Goal: Task Accomplishment & Management: Complete application form

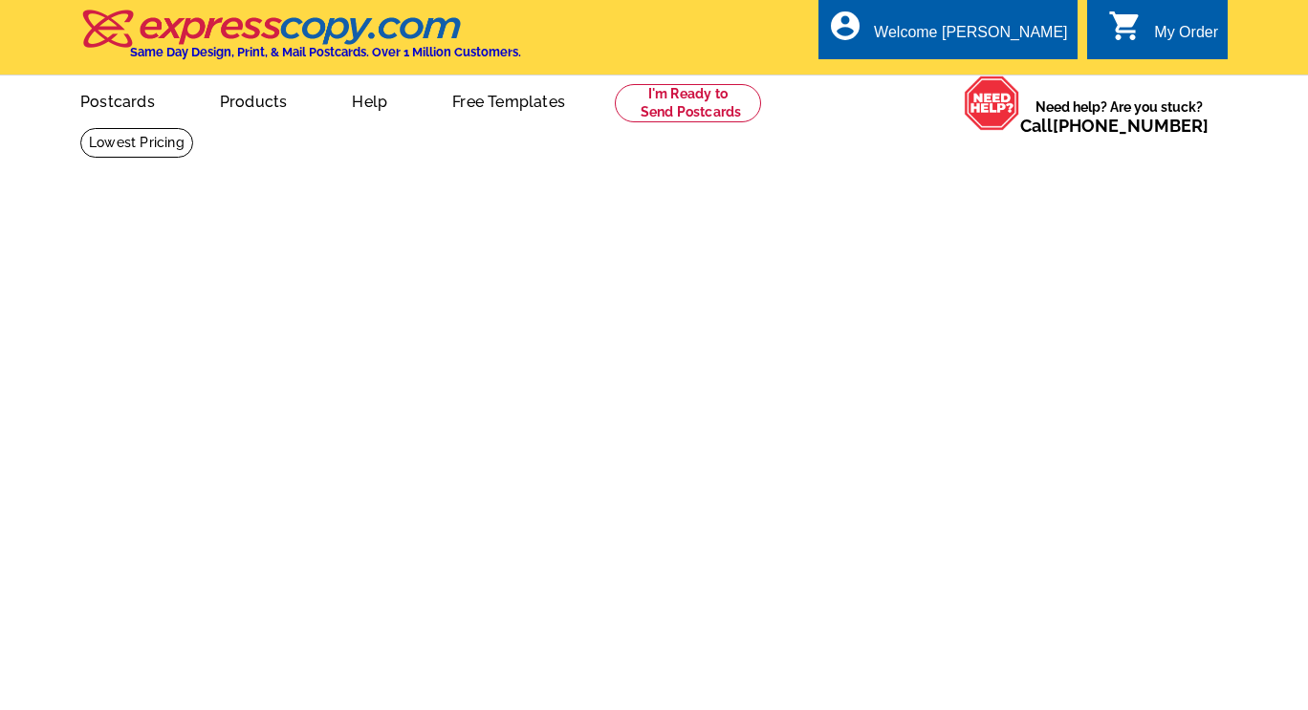
click at [1044, 85] on link "My Account" at bounding box center [1024, 92] width 75 height 15
click at [1012, 85] on link "My Account" at bounding box center [1024, 92] width 75 height 15
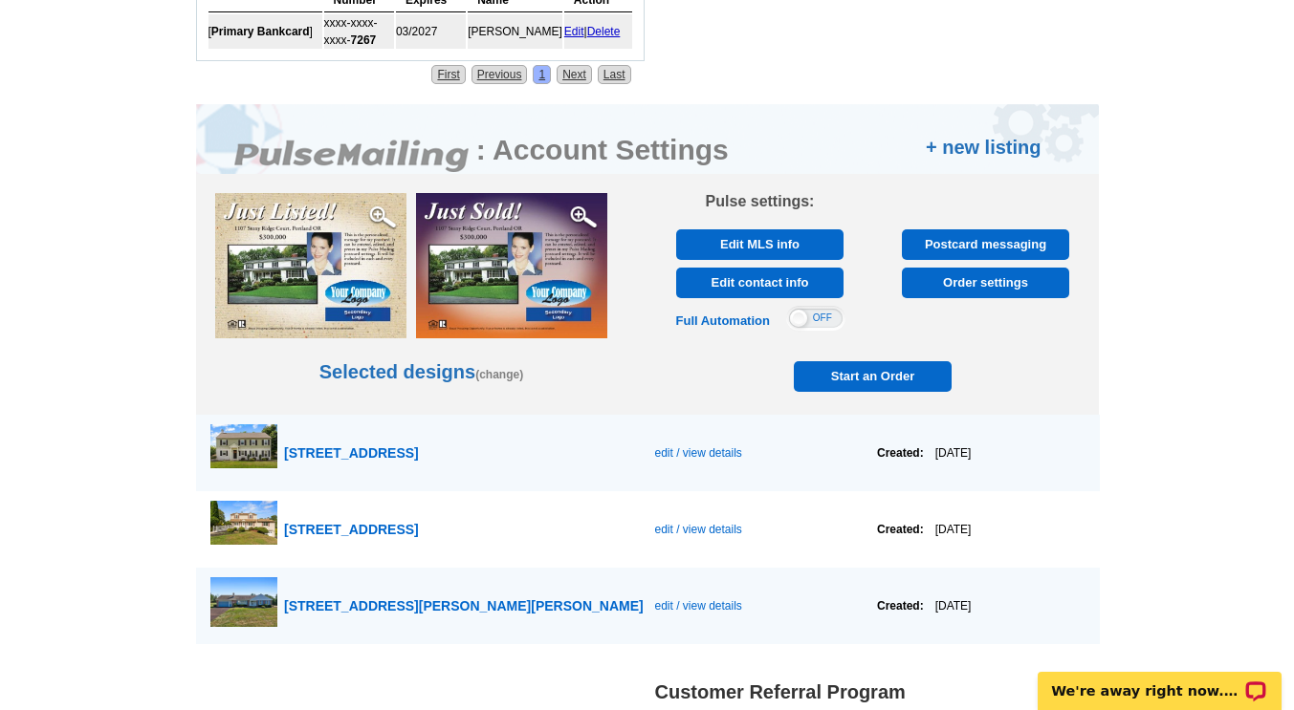
scroll to position [903, 0]
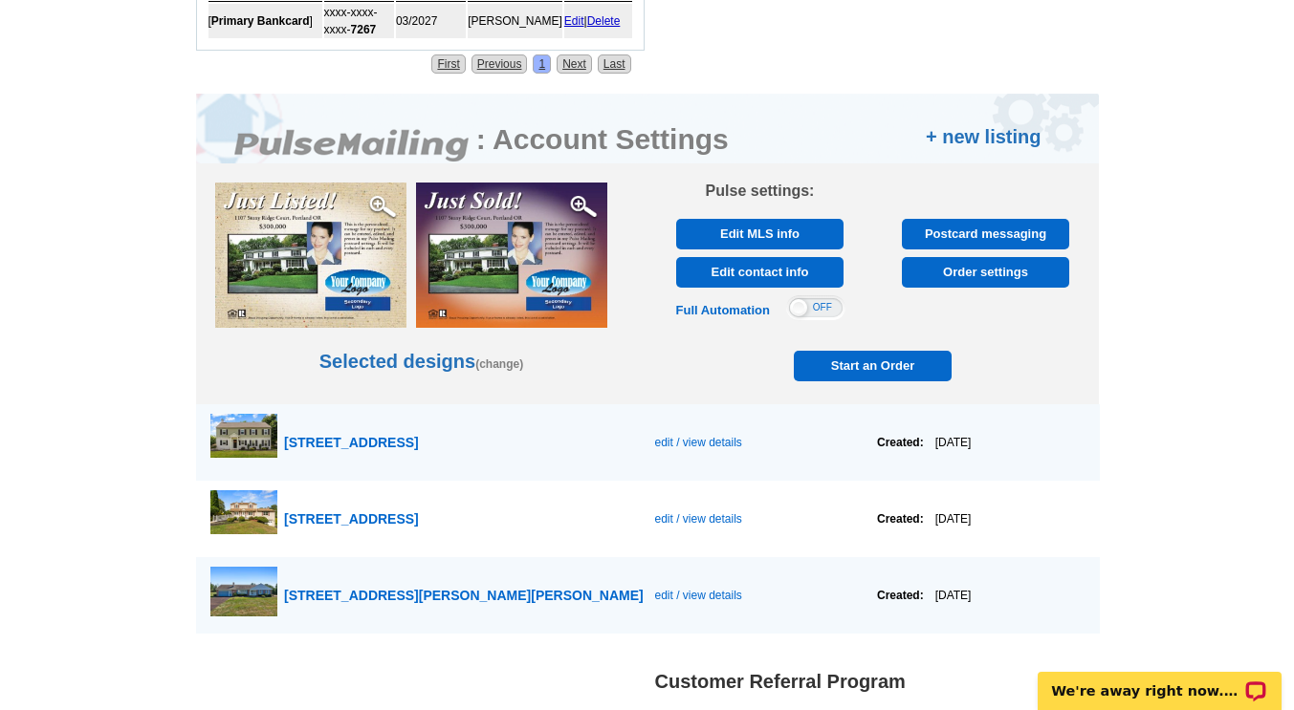
click at [1020, 141] on link "+ new listing" at bounding box center [983, 136] width 116 height 29
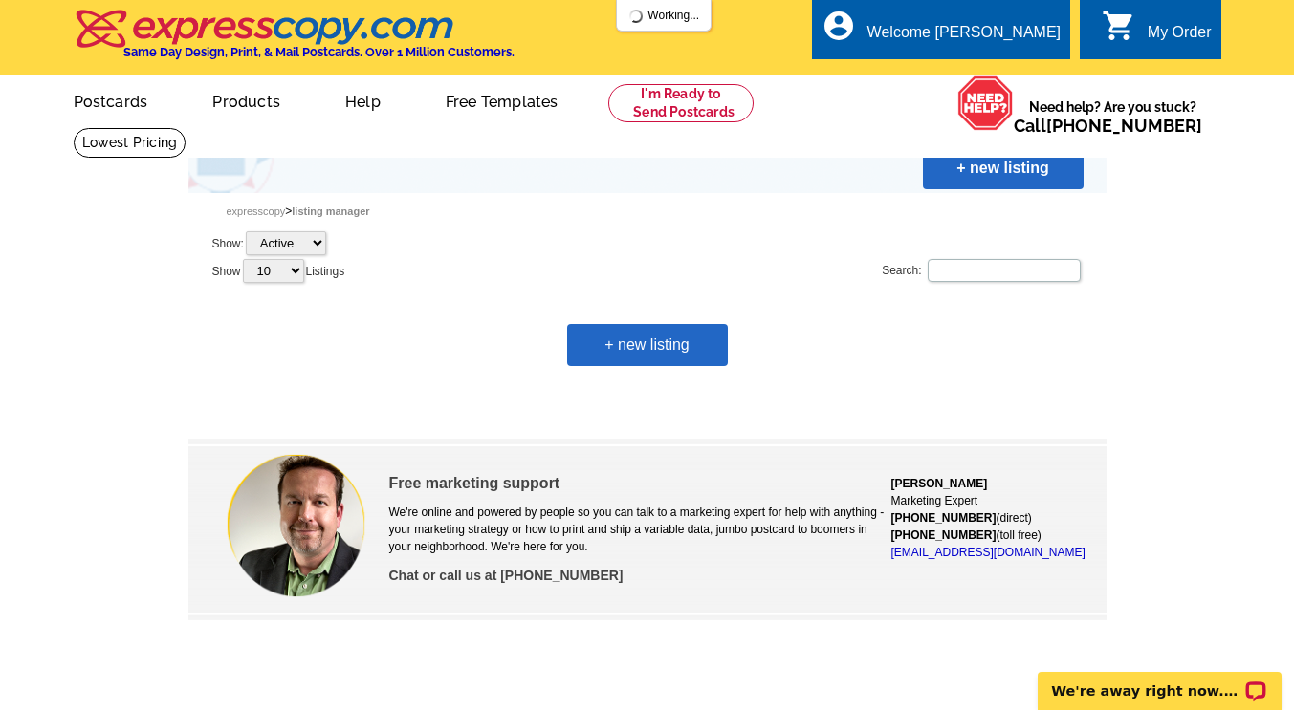
click at [1004, 168] on link "+ new listing" at bounding box center [1003, 168] width 161 height 42
click at [665, 349] on link "+ new listing" at bounding box center [647, 345] width 161 height 42
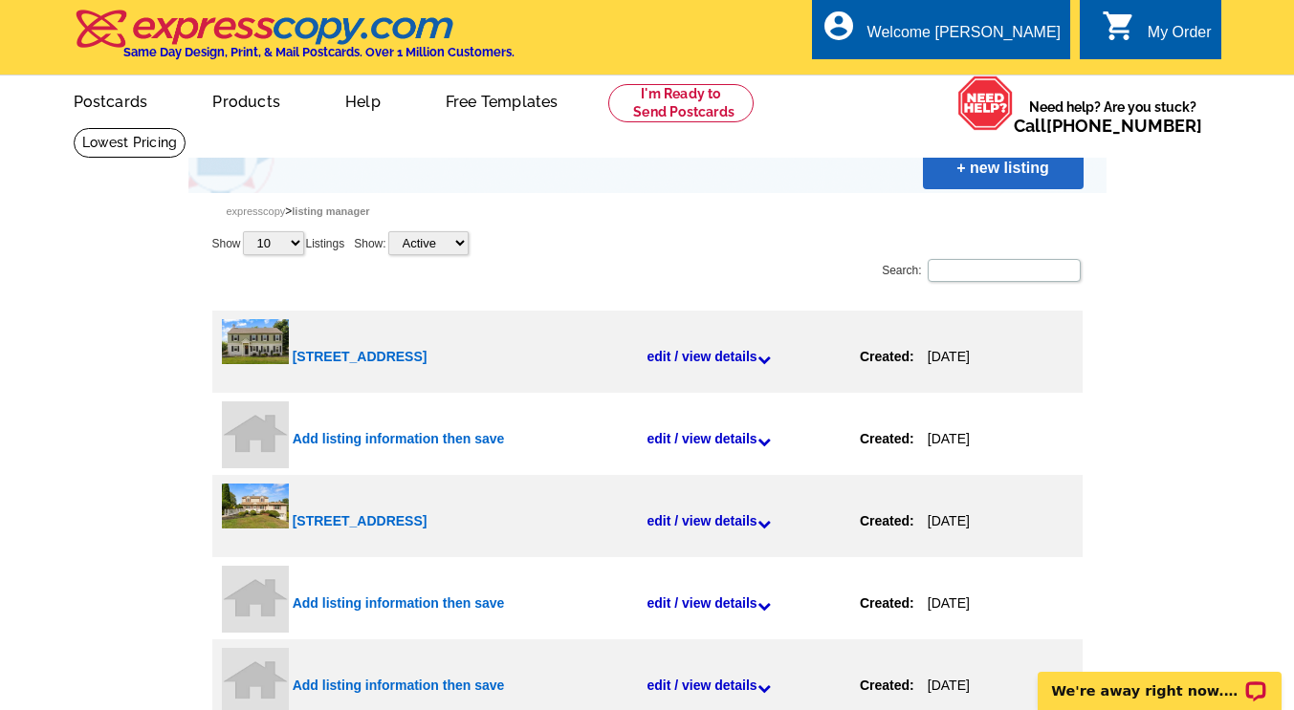
click at [998, 174] on link "+ new listing" at bounding box center [1003, 168] width 161 height 42
click at [996, 165] on link "+ new listing" at bounding box center [1003, 168] width 161 height 42
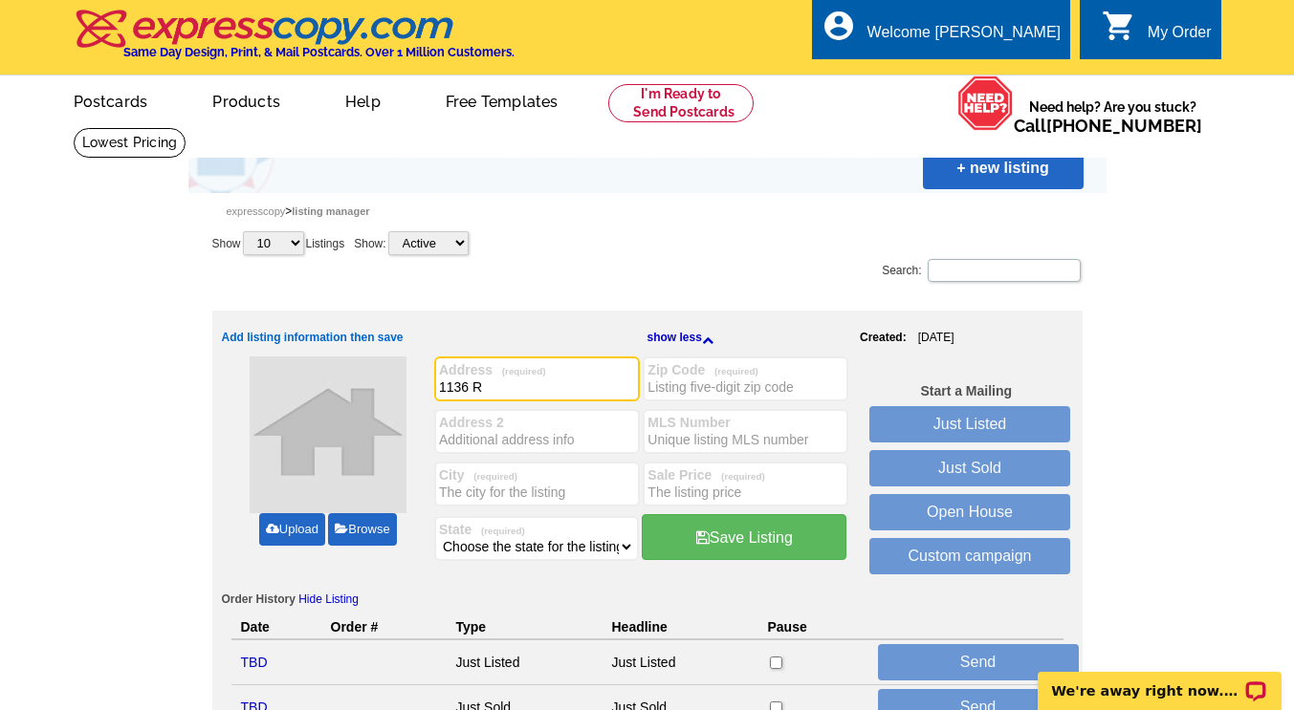
type input "1136 Re"
type input "d"
type input "[STREET_ADDRESS]"
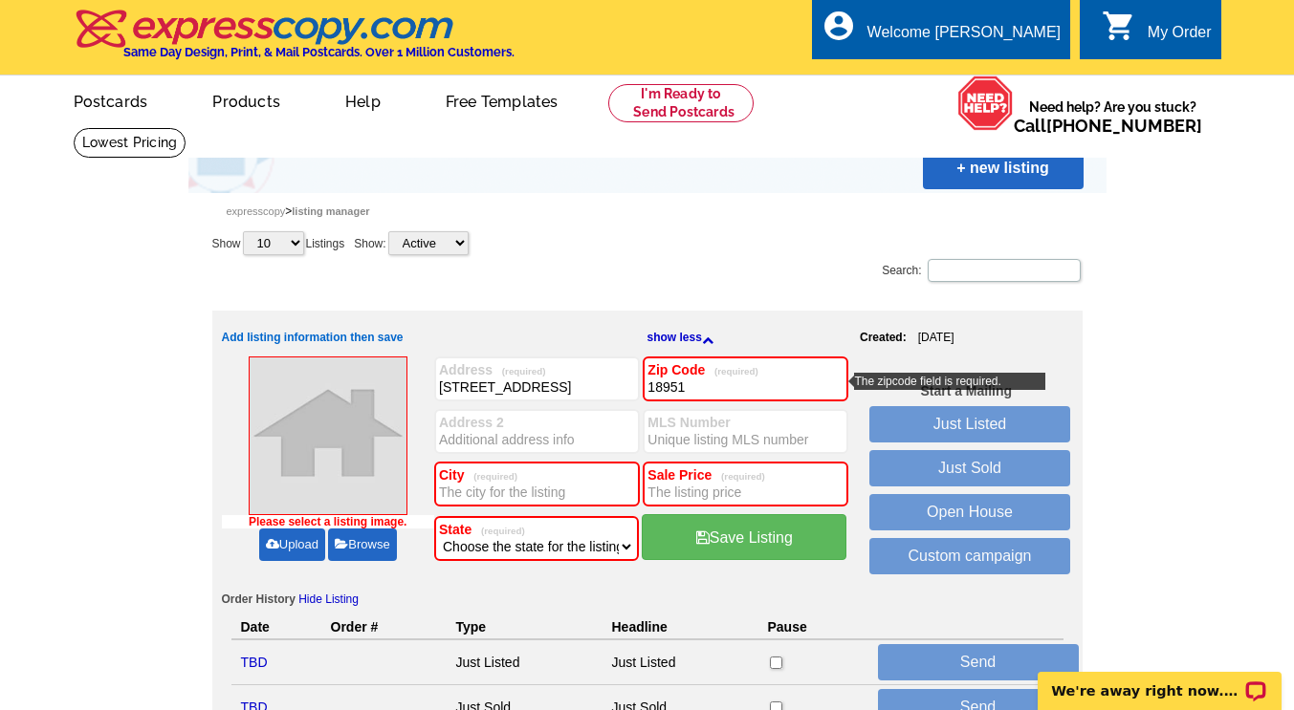
type input "18951"
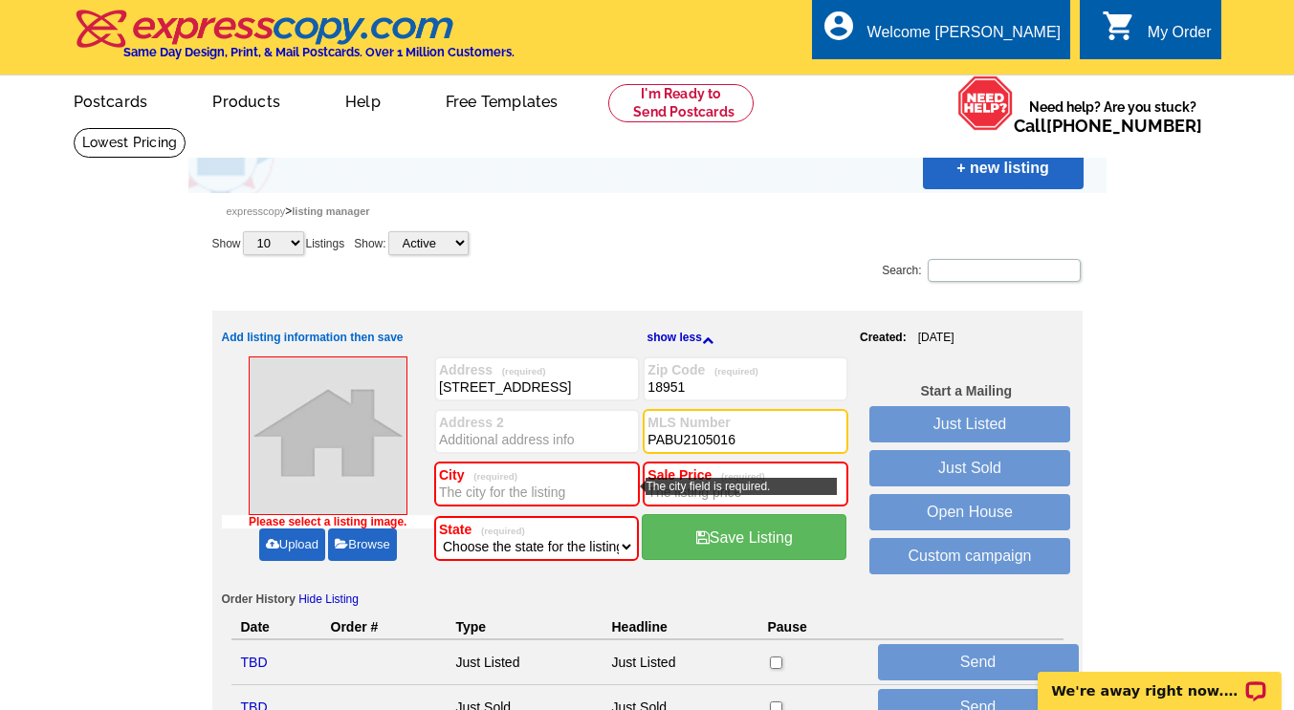
type input "PABU2105016"
click at [536, 492] on input "City (required)" at bounding box center [537, 492] width 196 height 19
type input "Quakertown"
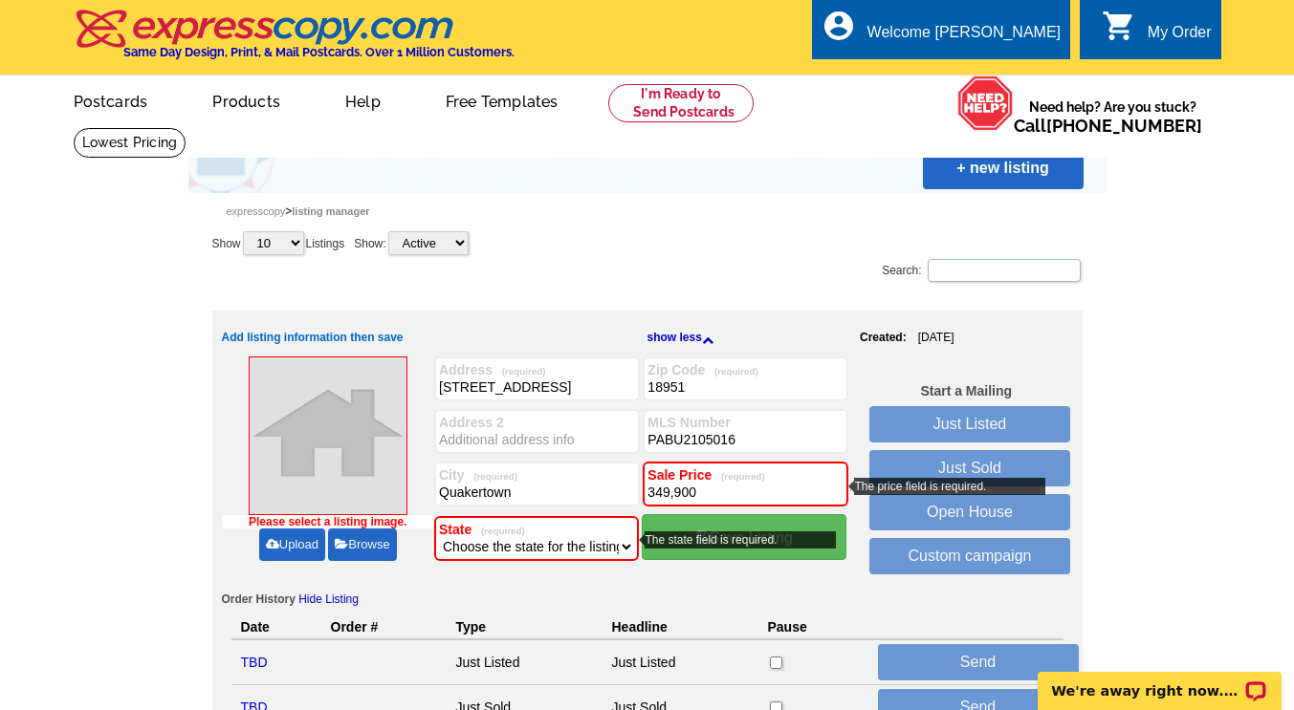
type input "349,900"
click at [584, 543] on select "Choose the state for the listing [US_STATE] [US_STATE] [US_STATE] [US_STATE] [U…" at bounding box center [536, 546] width 195 height 19
select select "39"
click at [439, 538] on select "Choose the state for the listing [US_STATE] [US_STATE] [US_STATE] [US_STATE] [U…" at bounding box center [536, 546] width 195 height 19
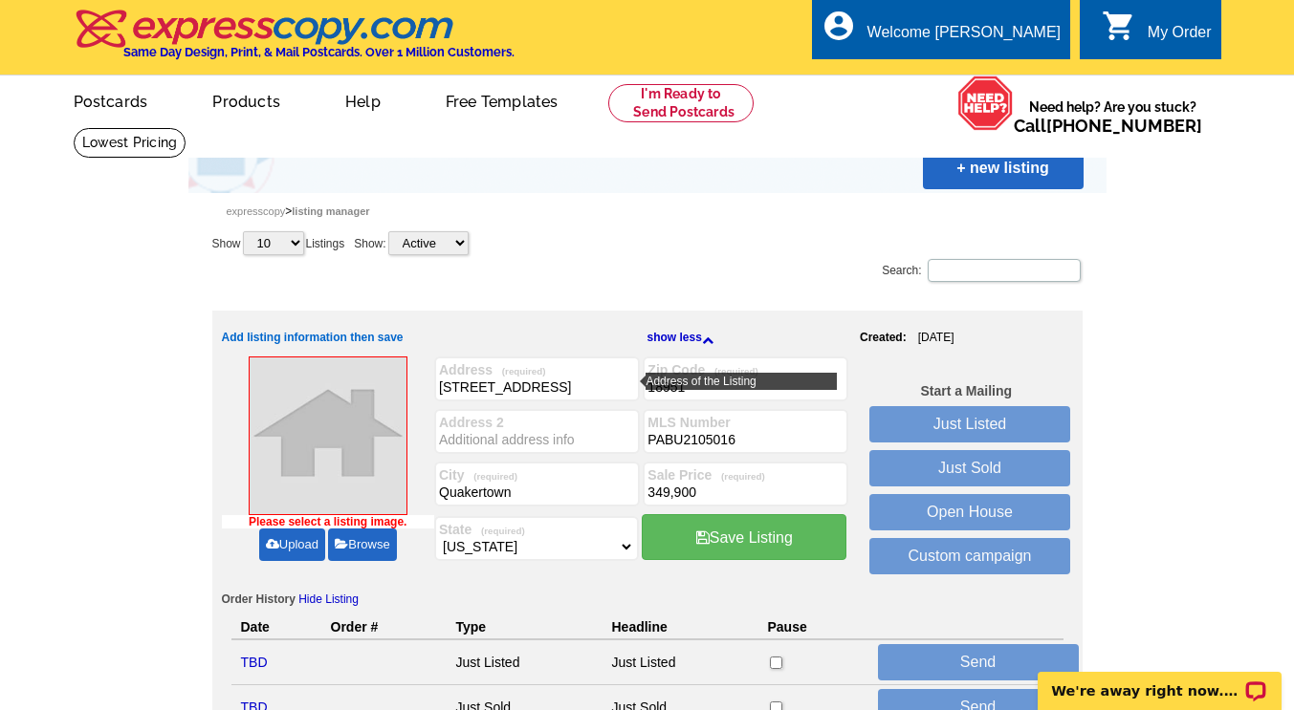
click at [592, 395] on input "[STREET_ADDRESS]" at bounding box center [537, 387] width 196 height 19
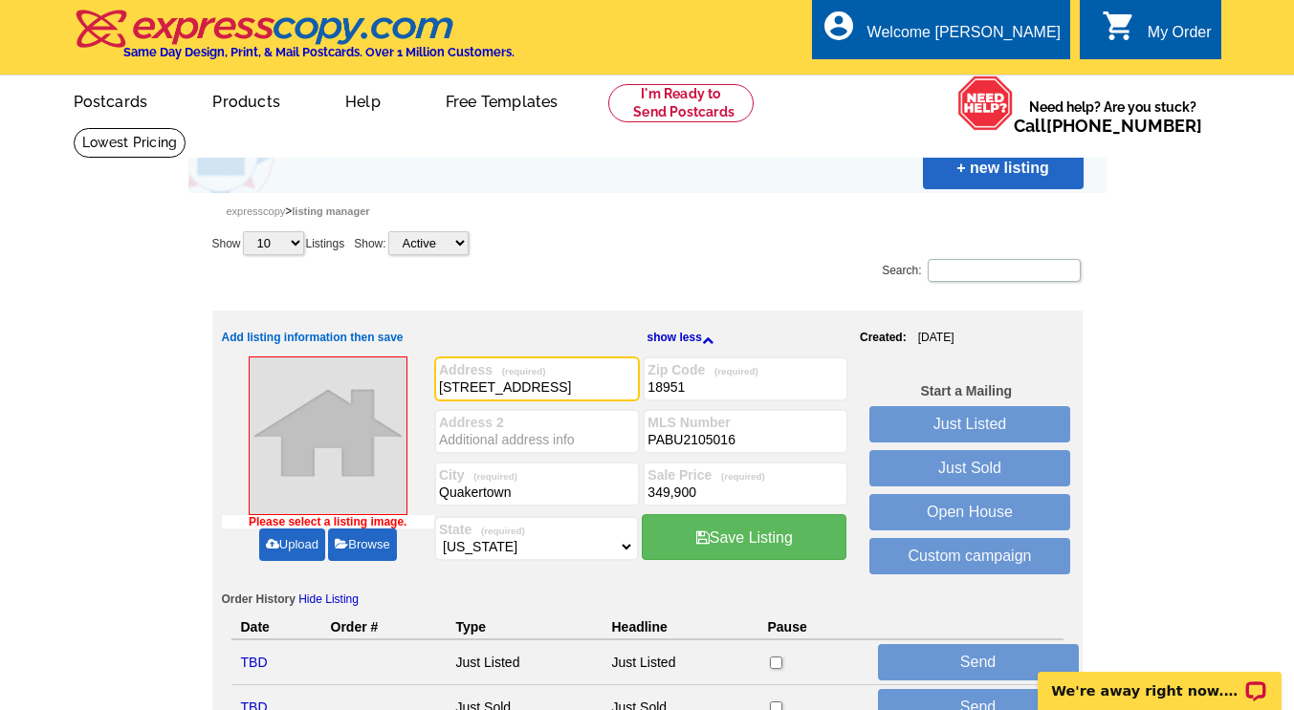
type input "[STREET_ADDRESS]"
click at [298, 550] on link "Upload" at bounding box center [292, 545] width 66 height 33
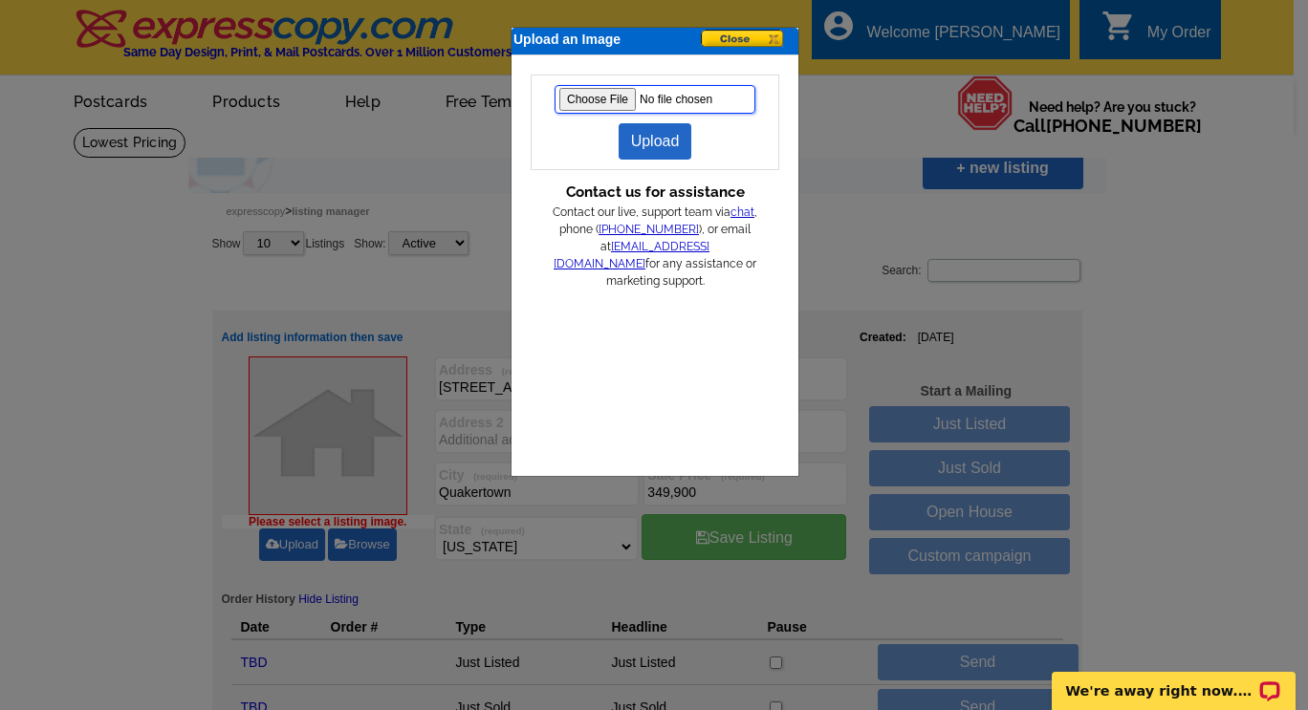
click at [608, 96] on input "file" at bounding box center [655, 99] width 201 height 29
click at [669, 149] on link "Upload" at bounding box center [656, 141] width 74 height 36
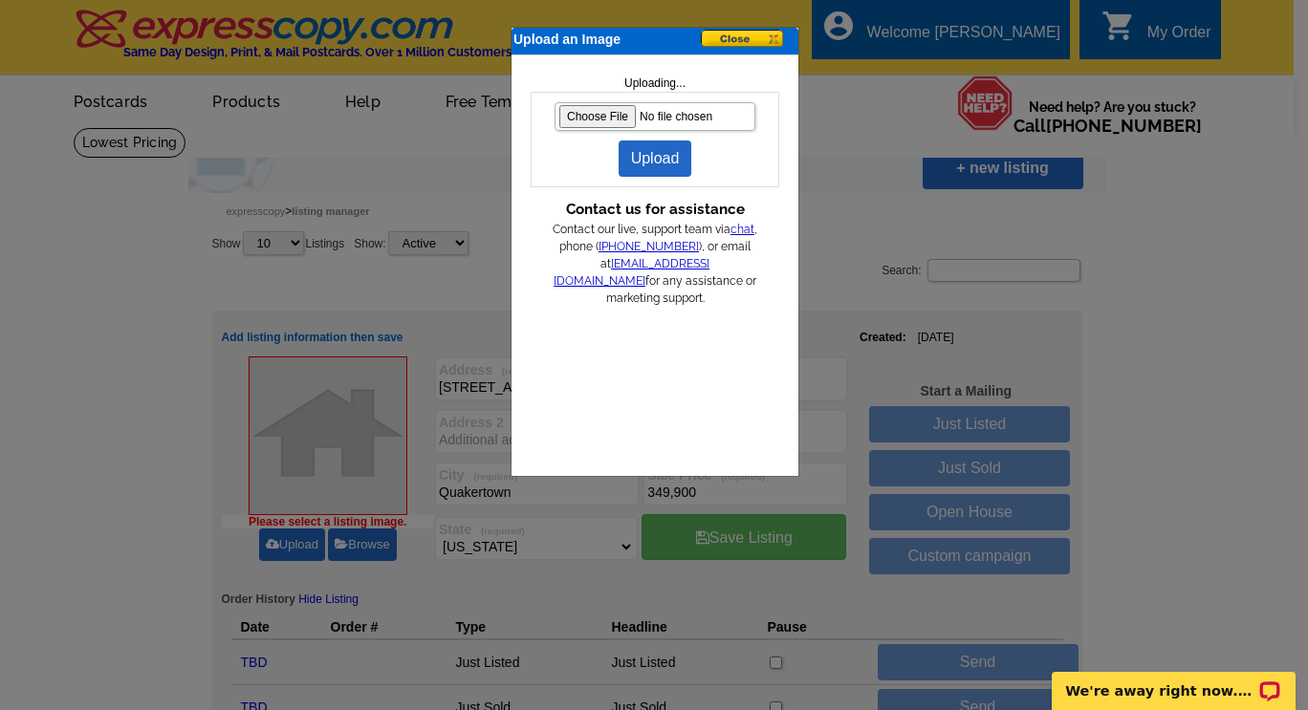
click at [743, 40] on button at bounding box center [749, 40] width 96 height 20
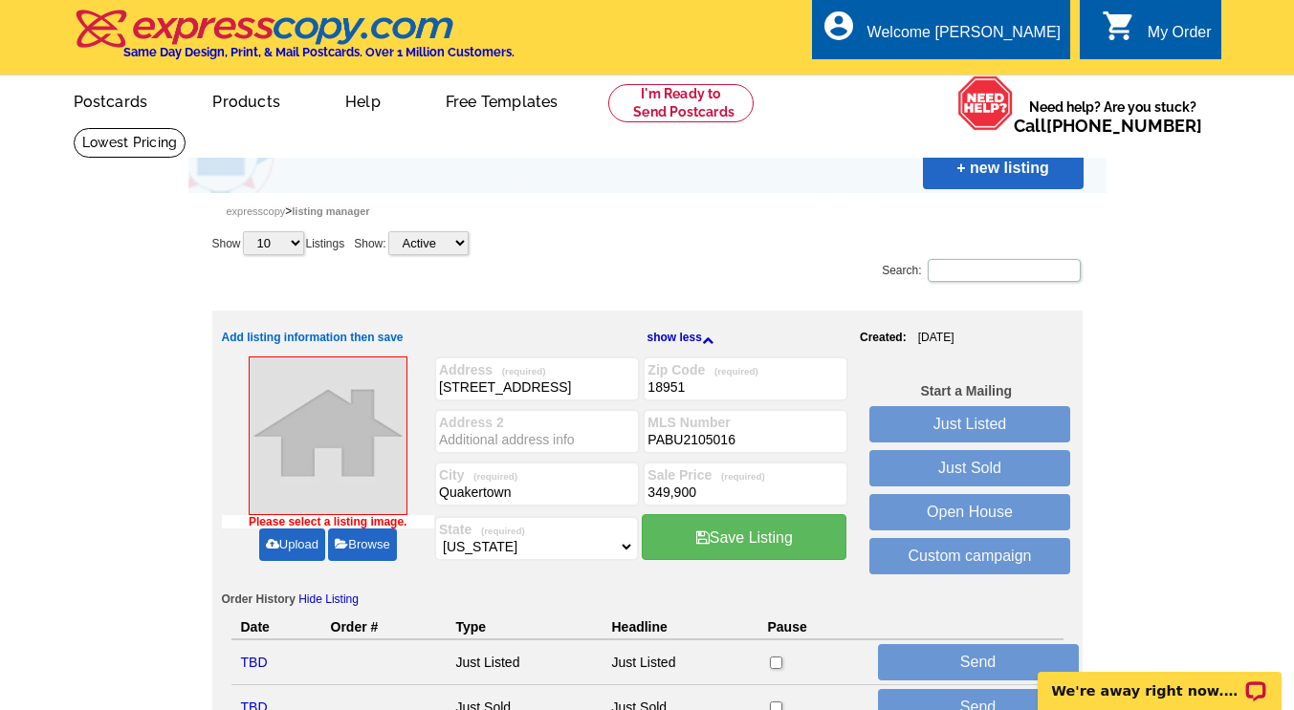
click at [295, 551] on link "Upload" at bounding box center [292, 545] width 66 height 33
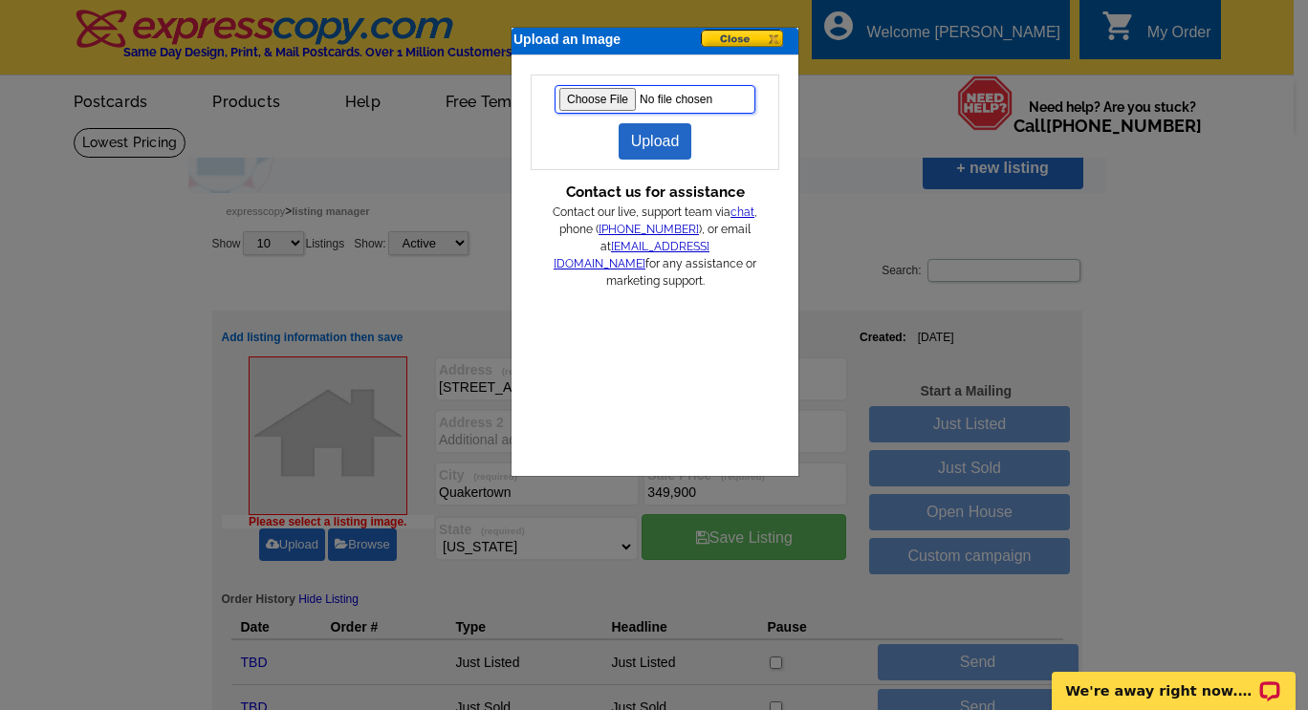
click at [607, 102] on input "file" at bounding box center [655, 99] width 201 height 29
type input "C:\fakepath\1-web-or-mls-DSC04997.JPG"
click at [670, 134] on link "Upload" at bounding box center [656, 141] width 74 height 36
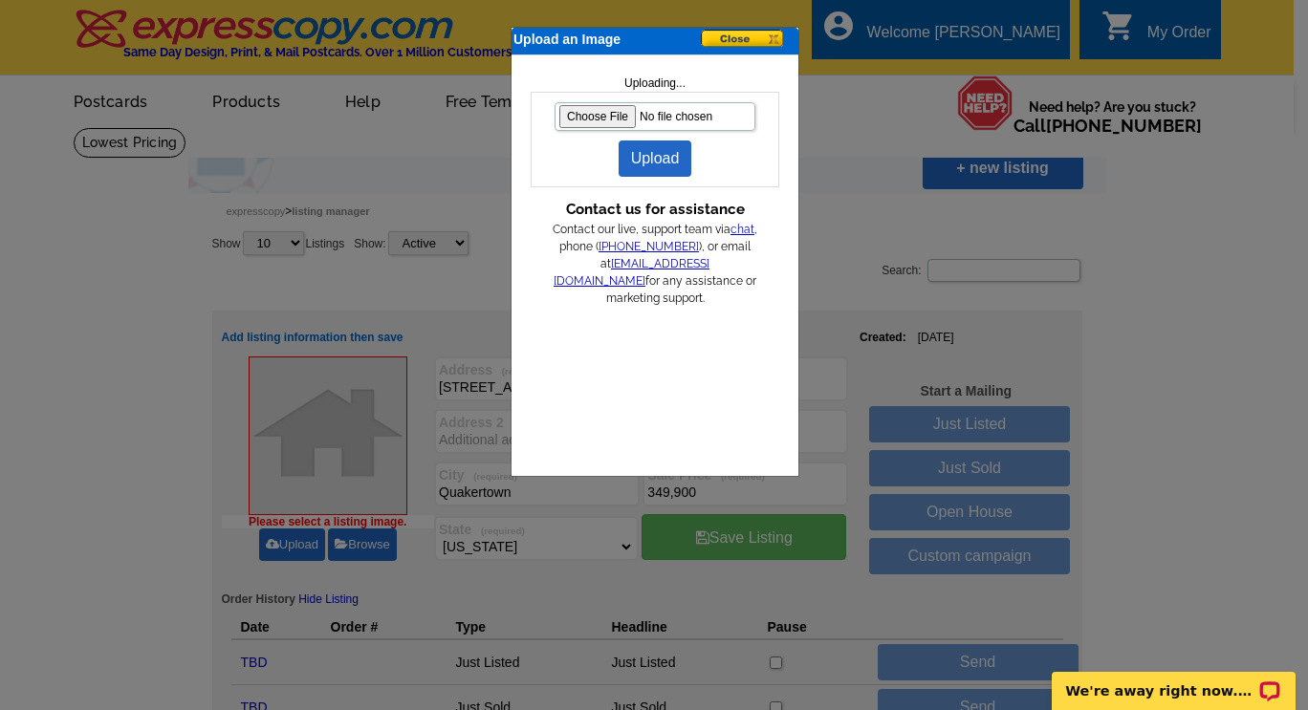
click at [746, 34] on button at bounding box center [749, 40] width 96 height 20
